Goal: Transaction & Acquisition: Purchase product/service

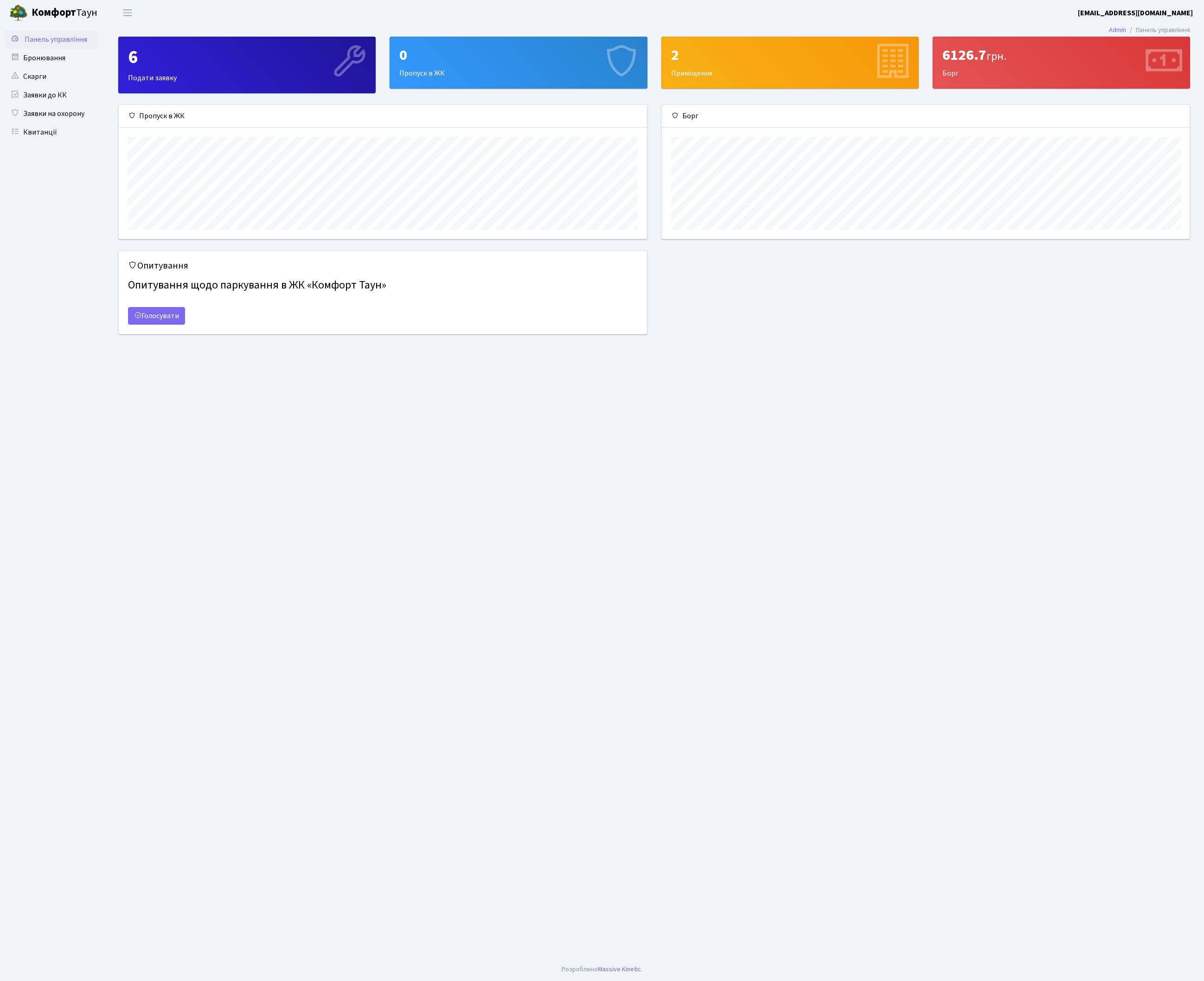
scroll to position [134, 528]
click at [1052, 55] on div "6126.7 грн." at bounding box center [1061, 55] width 238 height 18
click at [1170, 70] on icon at bounding box center [1163, 63] width 44 height 44
click at [975, 55] on div "6126.7 грн." at bounding box center [1061, 55] width 238 height 18
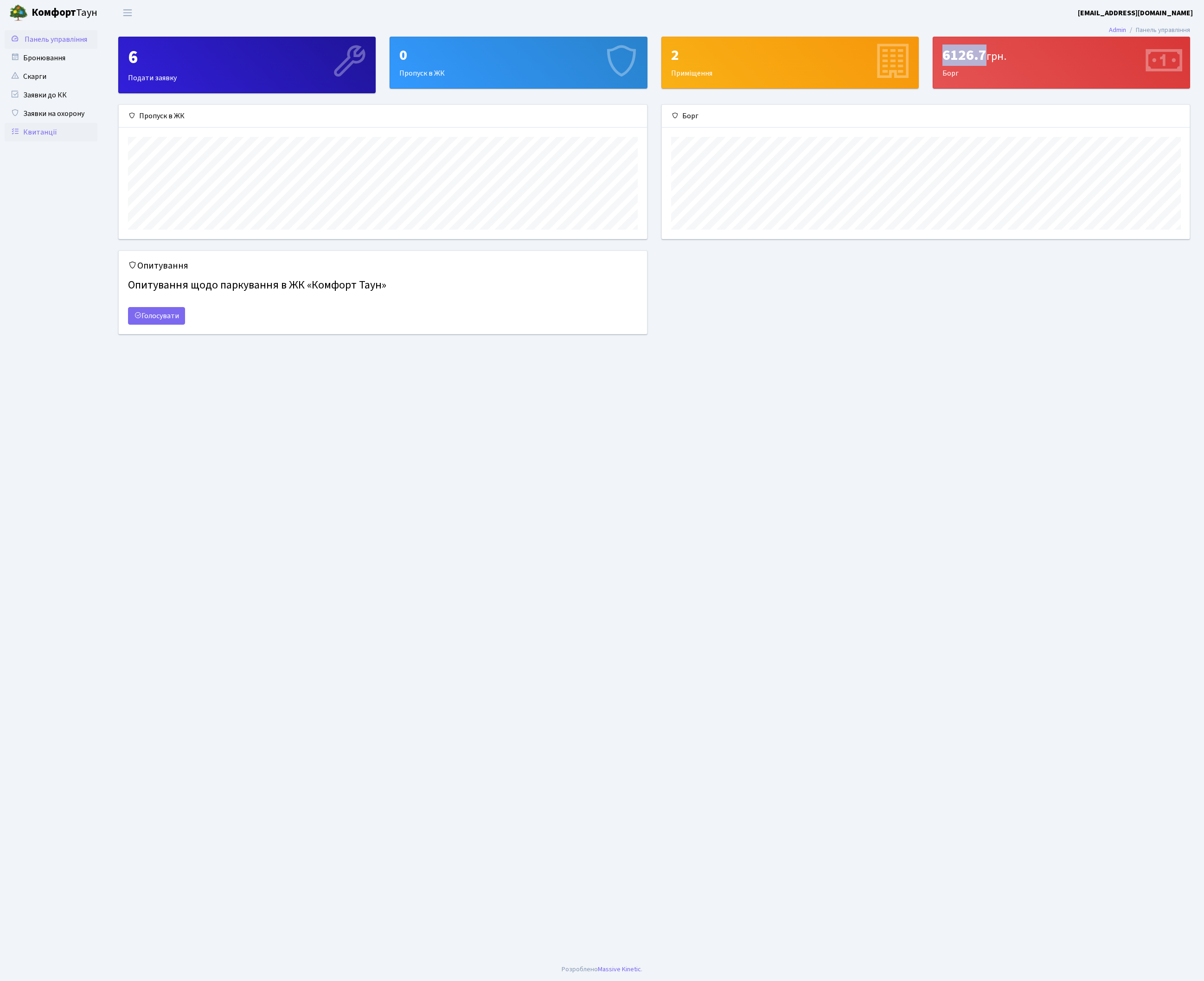
click at [45, 132] on link "Квитанції" at bounding box center [51, 132] width 93 height 18
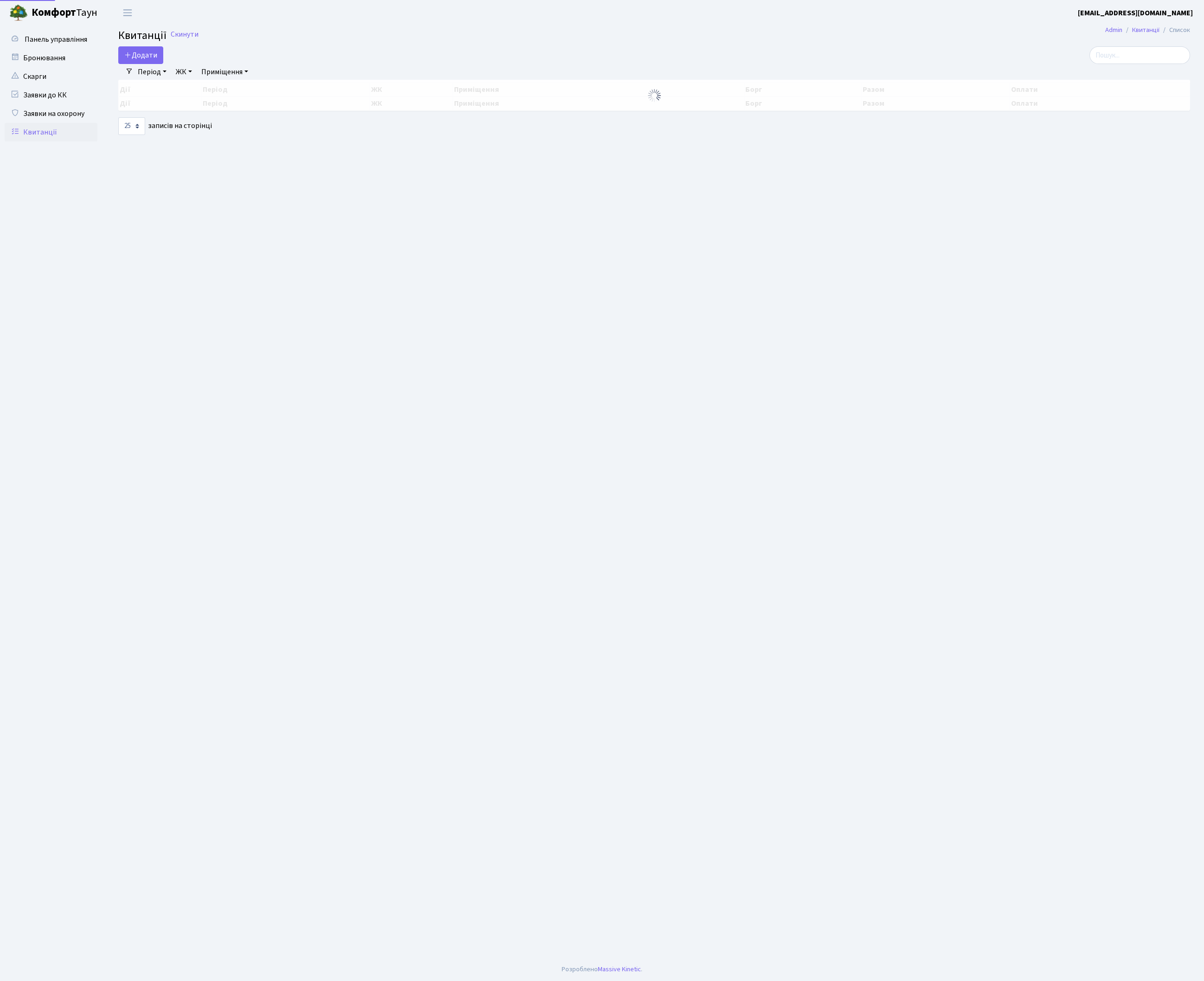
select select "25"
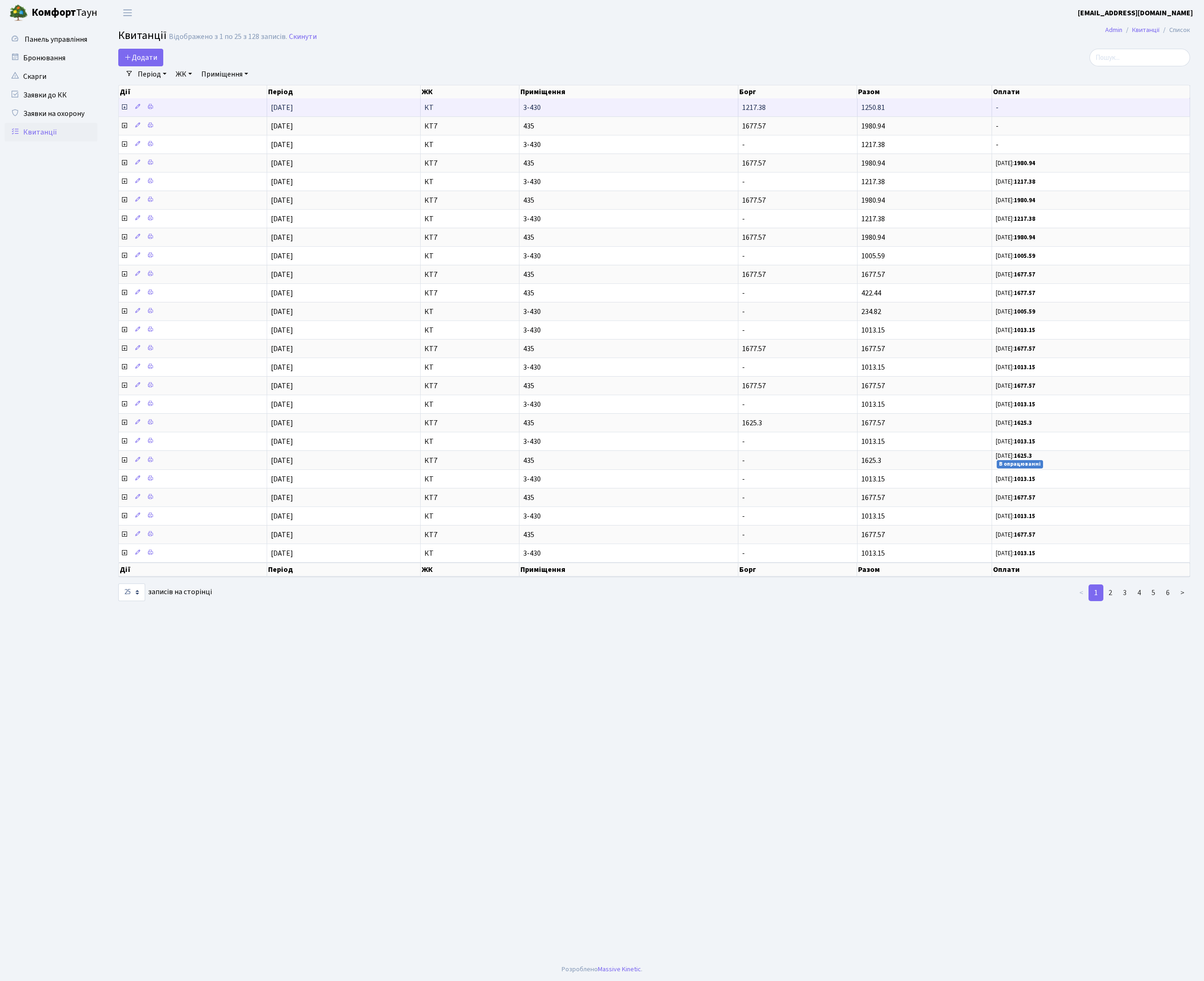
click at [125, 107] on icon at bounding box center [124, 107] width 8 height 8
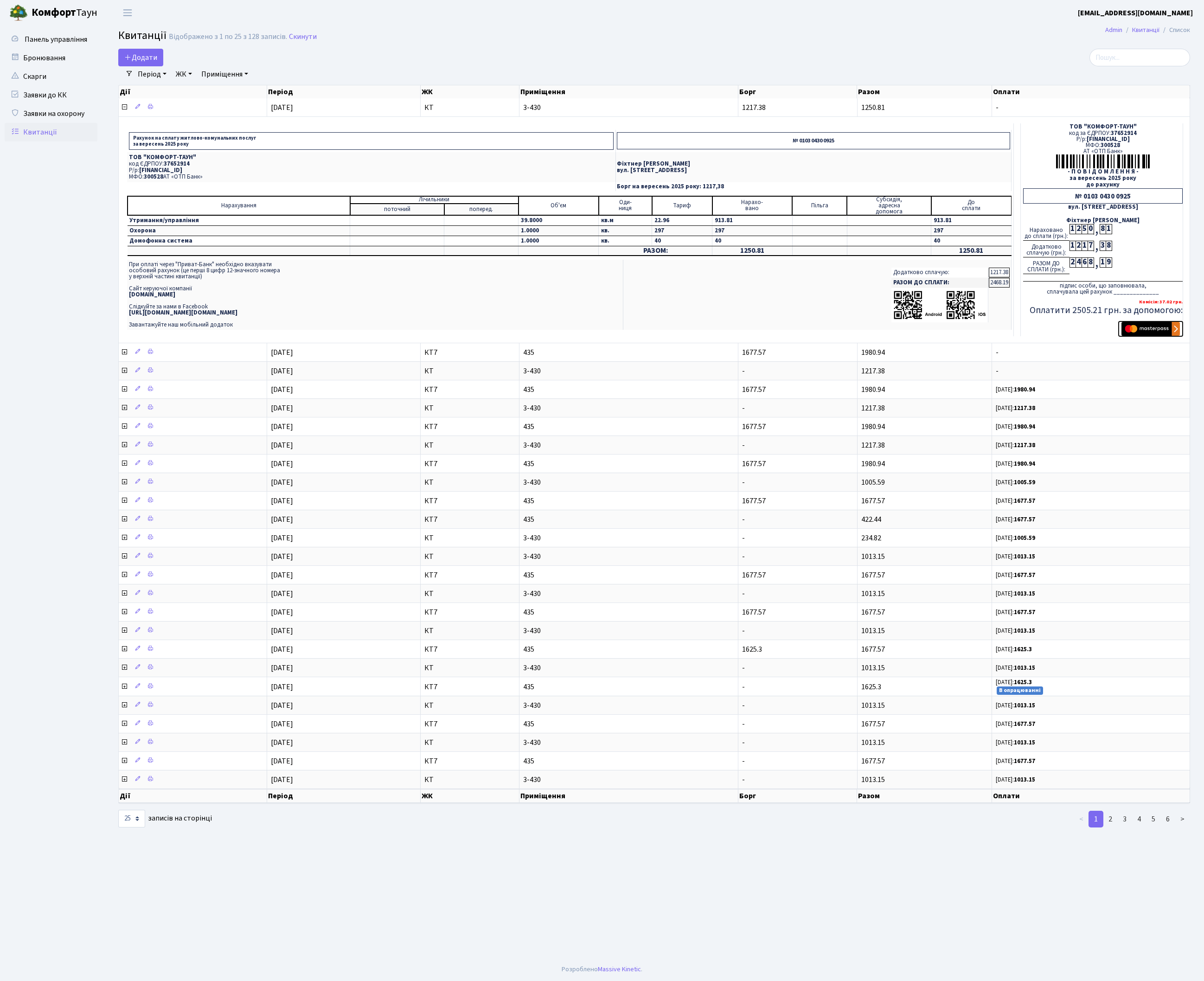
click at [1160, 327] on img "submit" at bounding box center [1151, 329] width 58 height 14
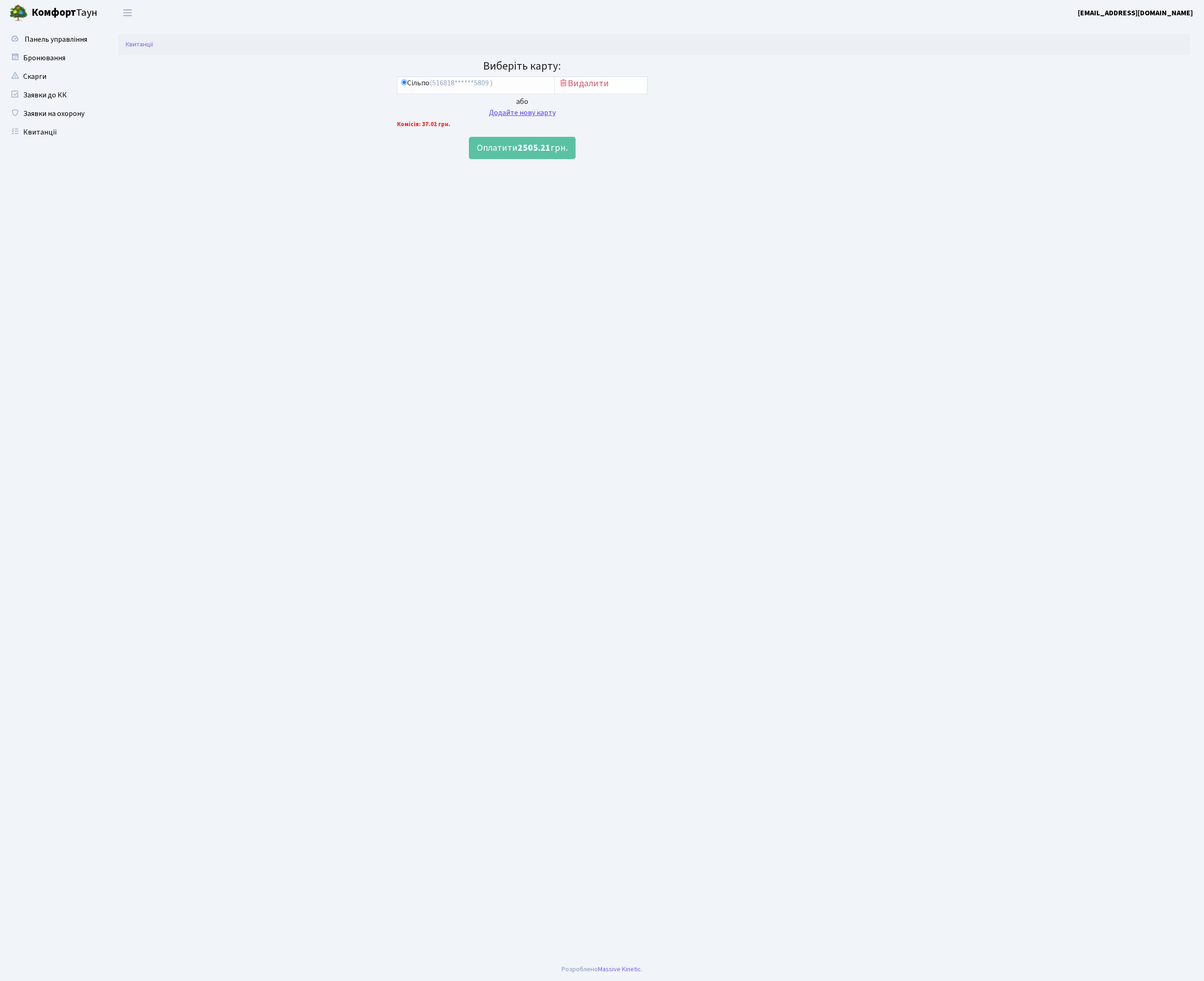
click at [517, 113] on div "Додайте нову карту" at bounding box center [522, 112] width 250 height 11
click at [520, 168] on b "2505.21" at bounding box center [534, 165] width 33 height 13
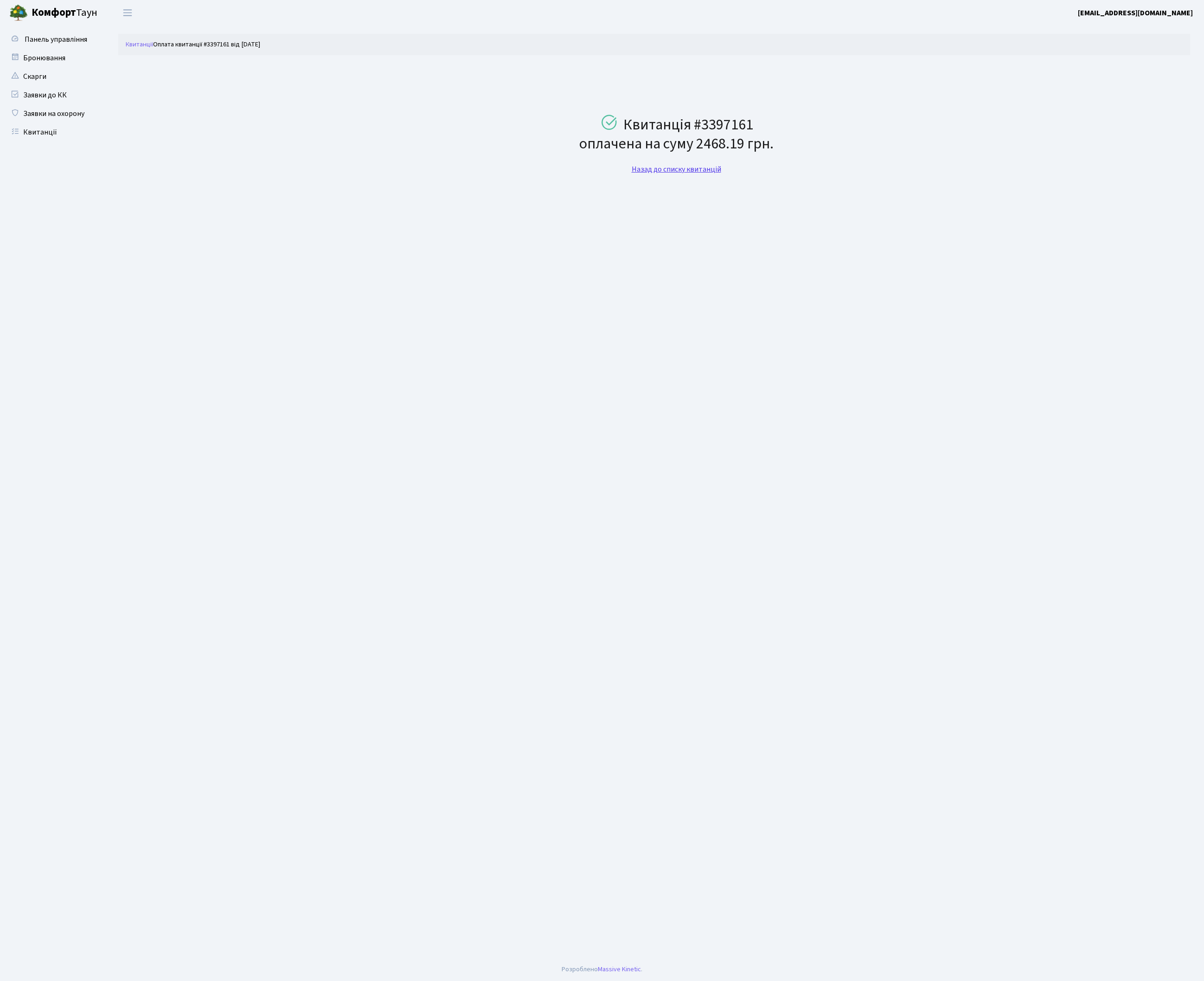
click at [660, 170] on link "Назад до списку квитанцій" at bounding box center [677, 169] width 90 height 10
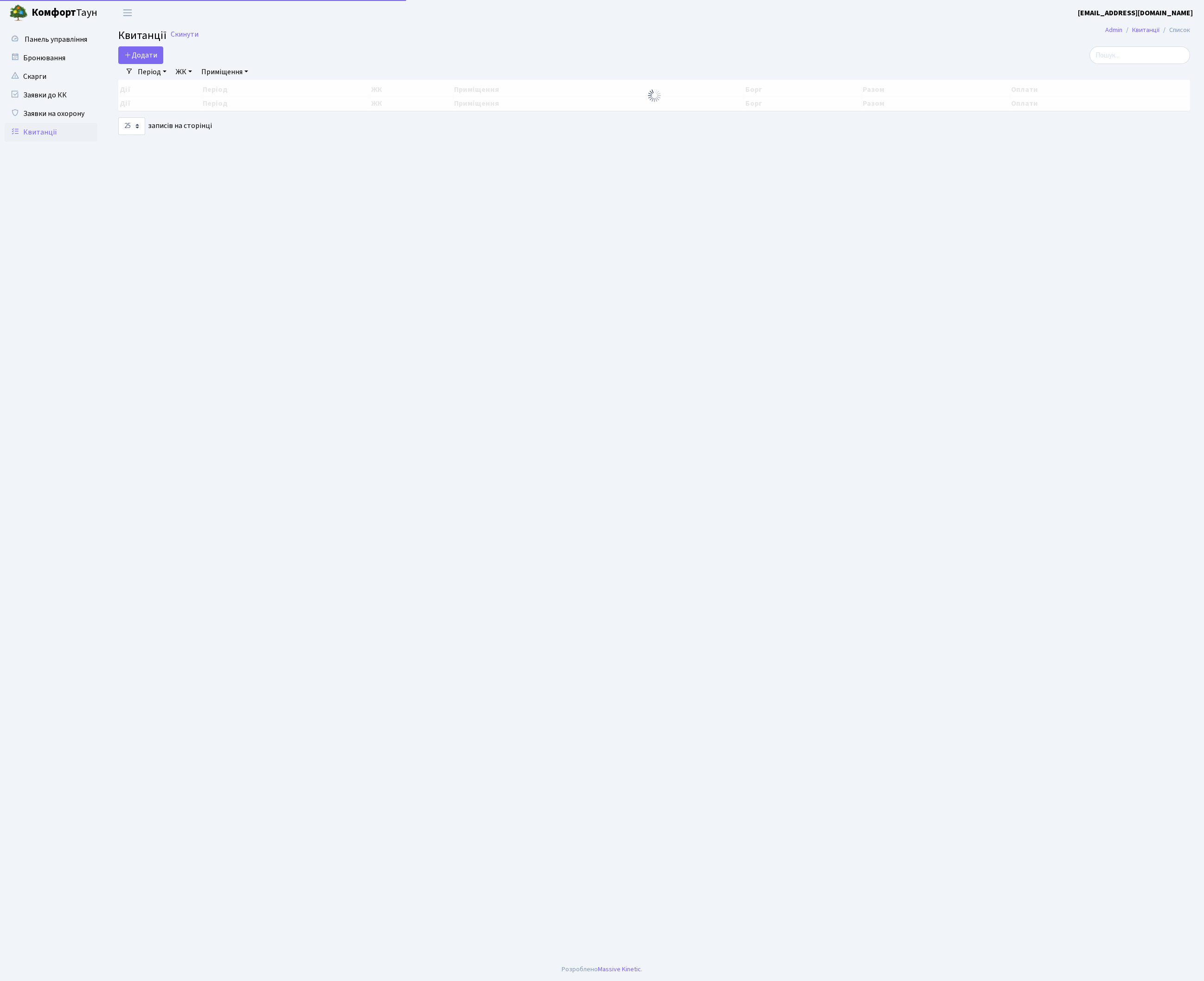
select select "25"
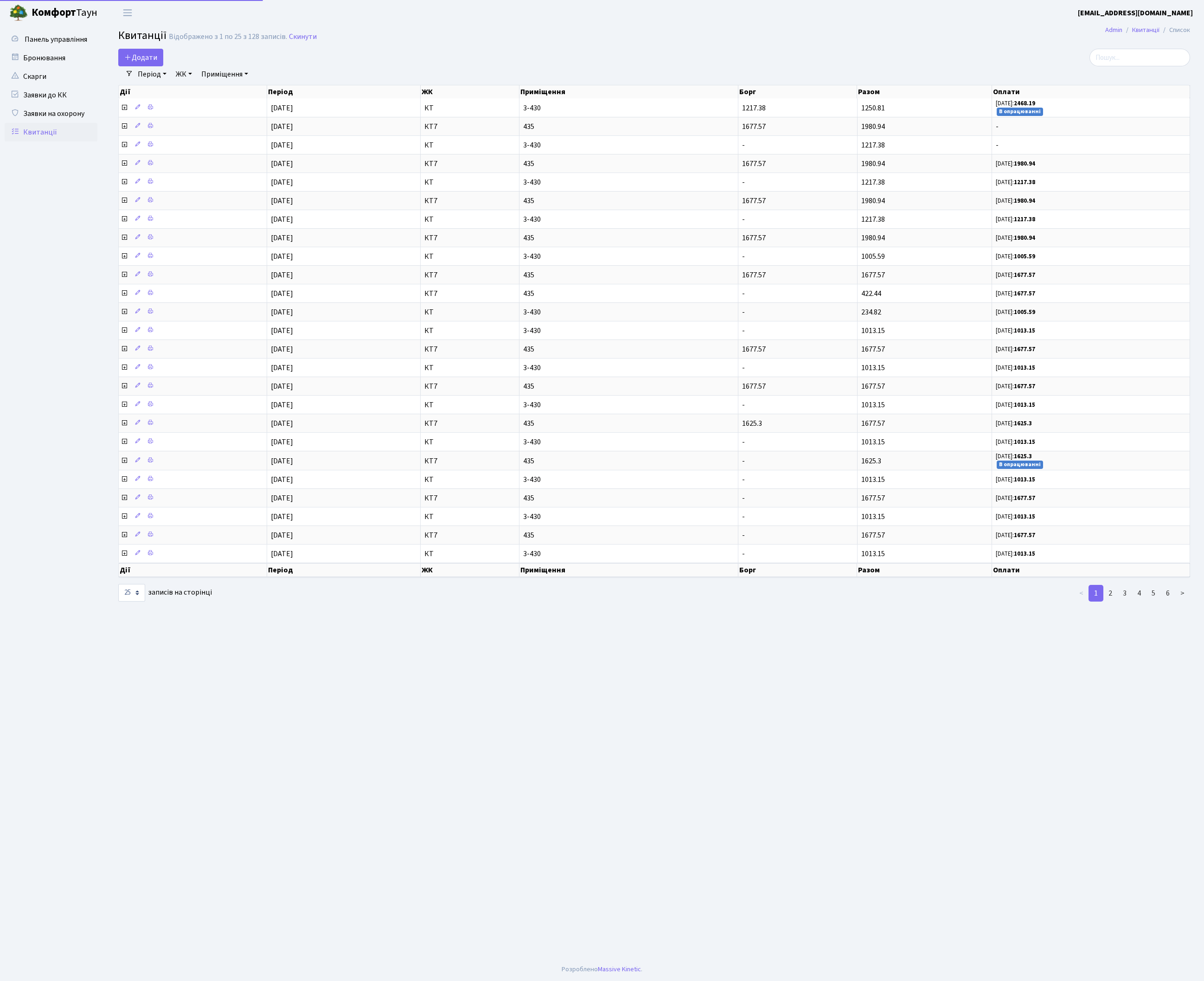
select select "25"
